Goal: Find specific page/section: Find specific page/section

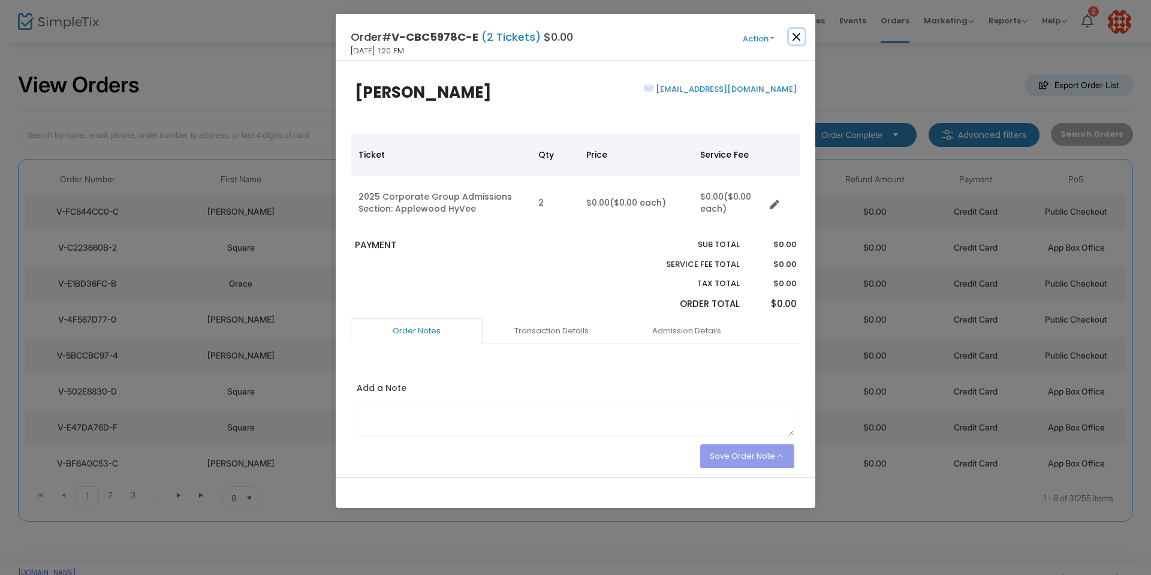
click at [795, 31] on button "Close" at bounding box center [797, 37] width 16 height 16
click at [798, 37] on button "Close" at bounding box center [797, 37] width 16 height 16
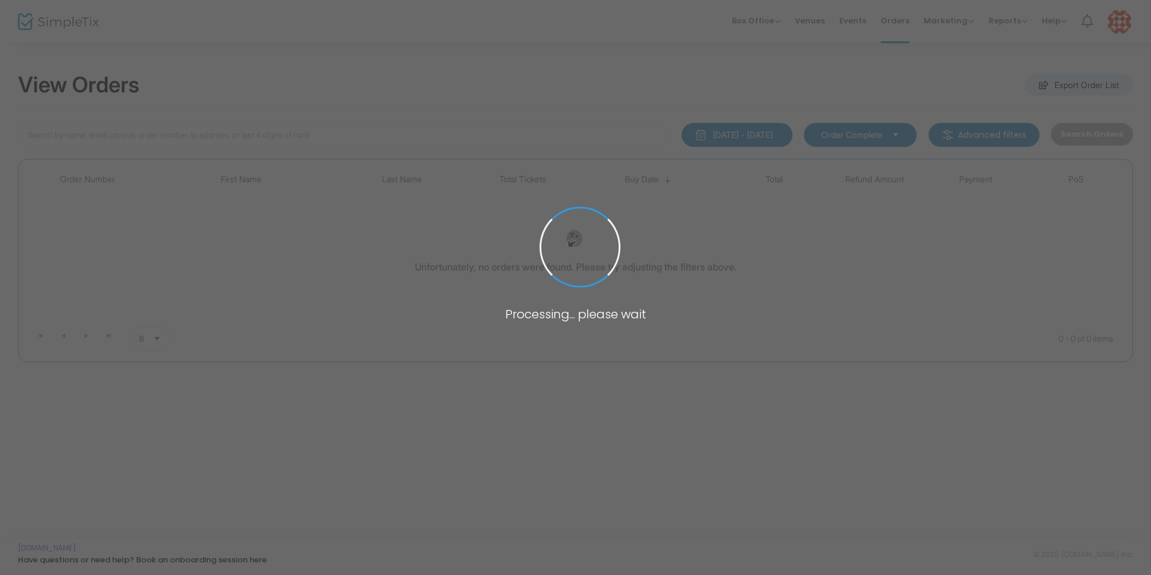
type input "Gabby vala"
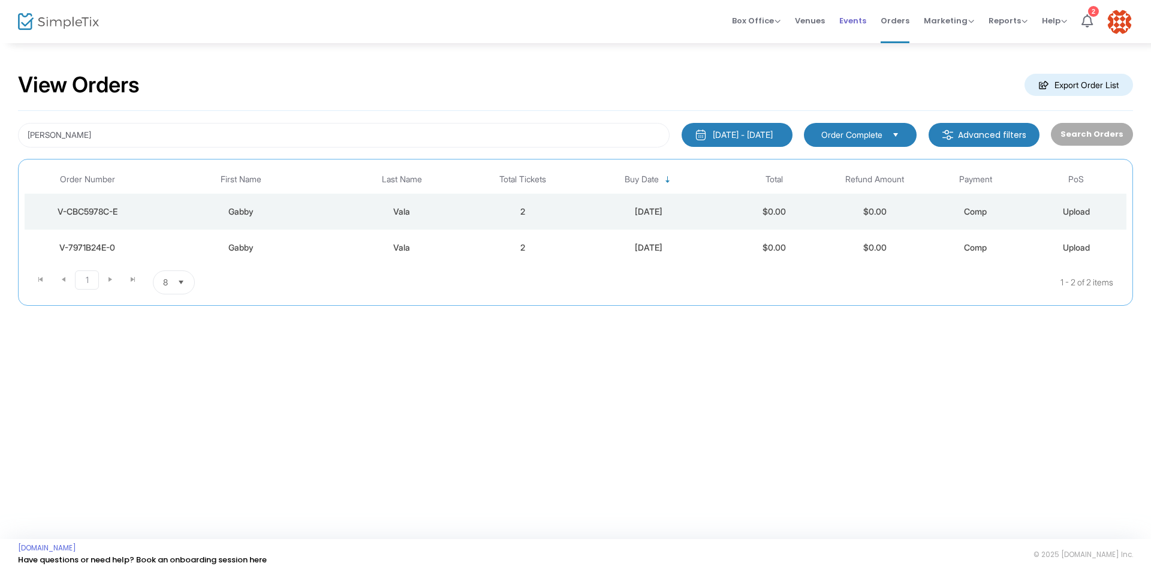
click at [851, 22] on span "Events" at bounding box center [852, 20] width 27 height 31
